Goal: Check status: Check status

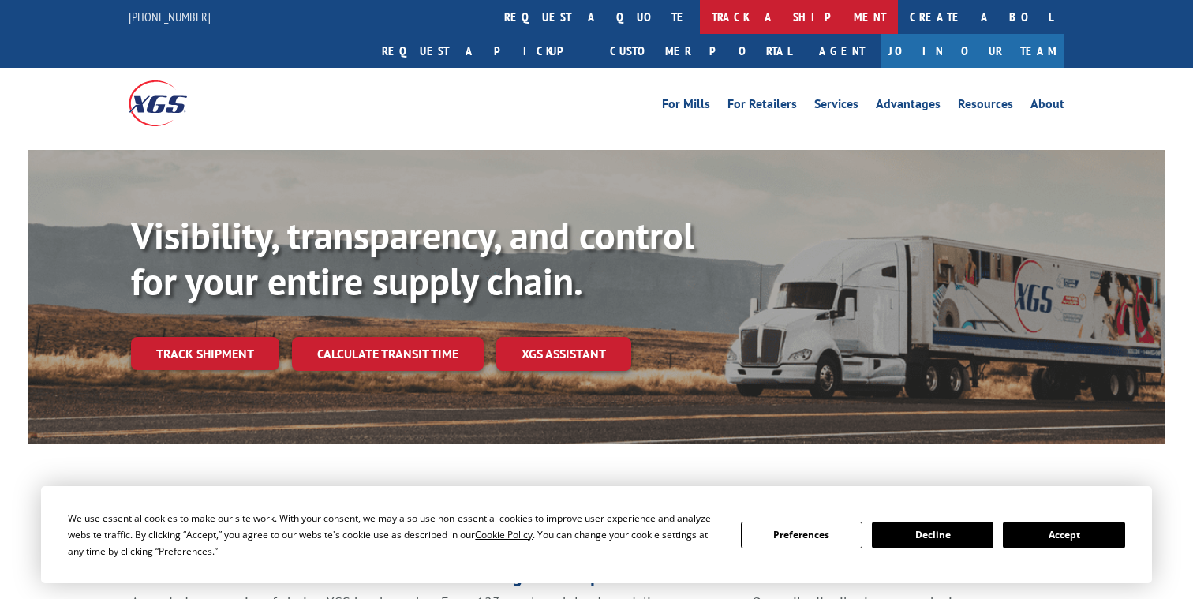
click at [700, 19] on link "track a shipment" at bounding box center [799, 17] width 198 height 34
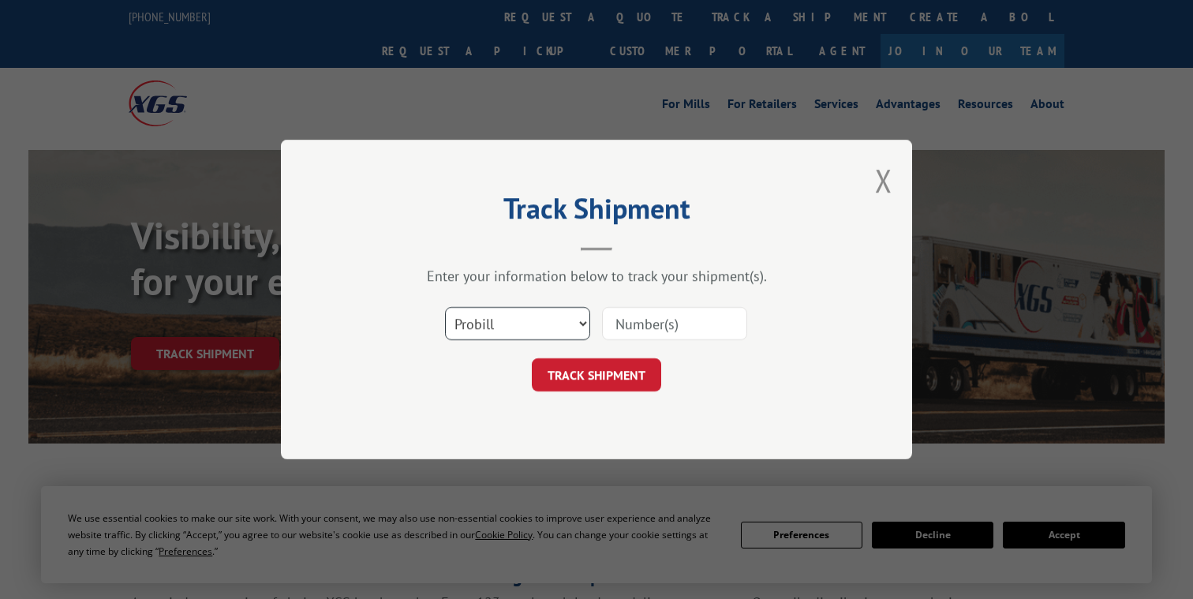
click at [536, 329] on select "Select category... Probill BOL PO" at bounding box center [517, 323] width 145 height 33
select select "bol"
click at [445, 307] on select "Select category... Probill BOL PO" at bounding box center [517, 323] width 145 height 33
click at [668, 311] on input at bounding box center [674, 323] width 145 height 33
paste input "6004619"
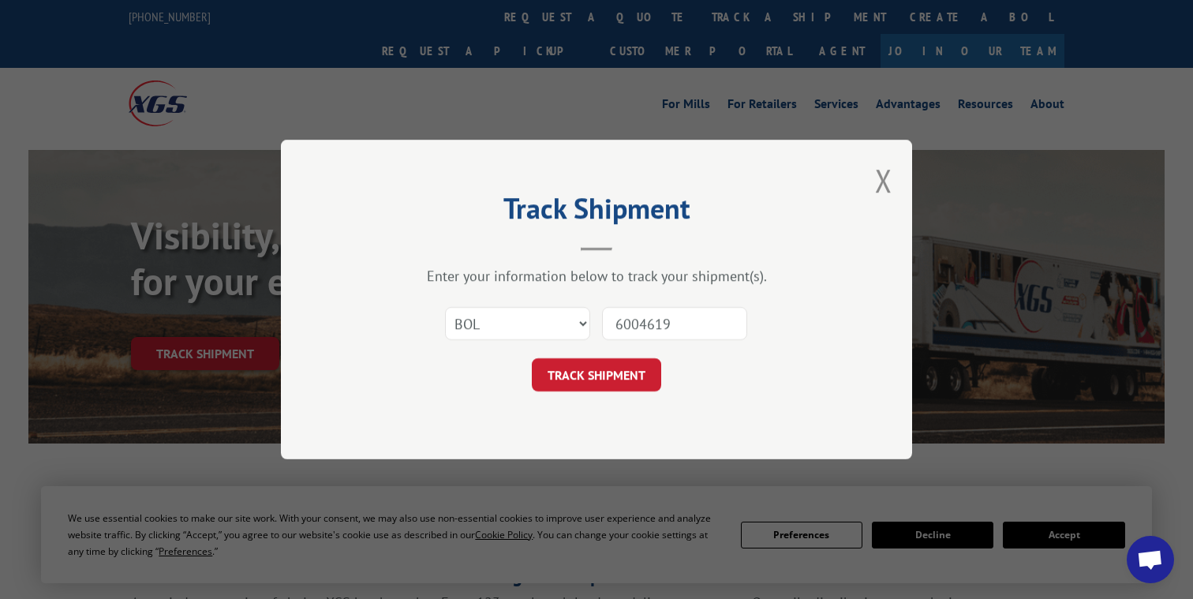
type input "6004619"
click at [627, 363] on button "TRACK SHIPMENT" at bounding box center [596, 374] width 129 height 33
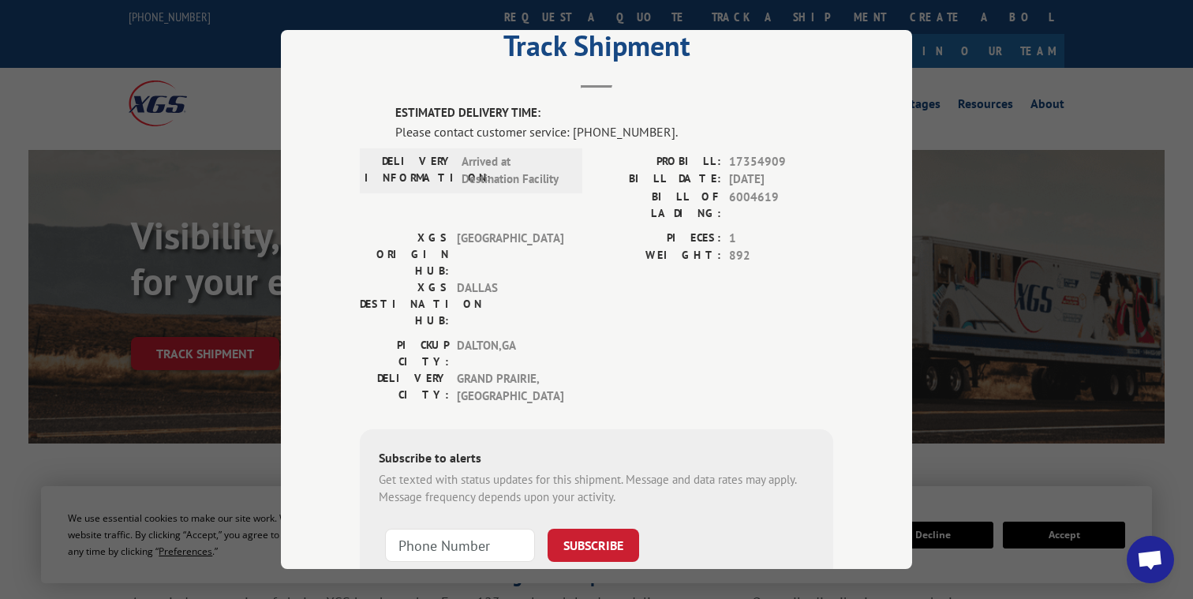
scroll to position [54, 0]
